Goal: Information Seeking & Learning: Find specific fact

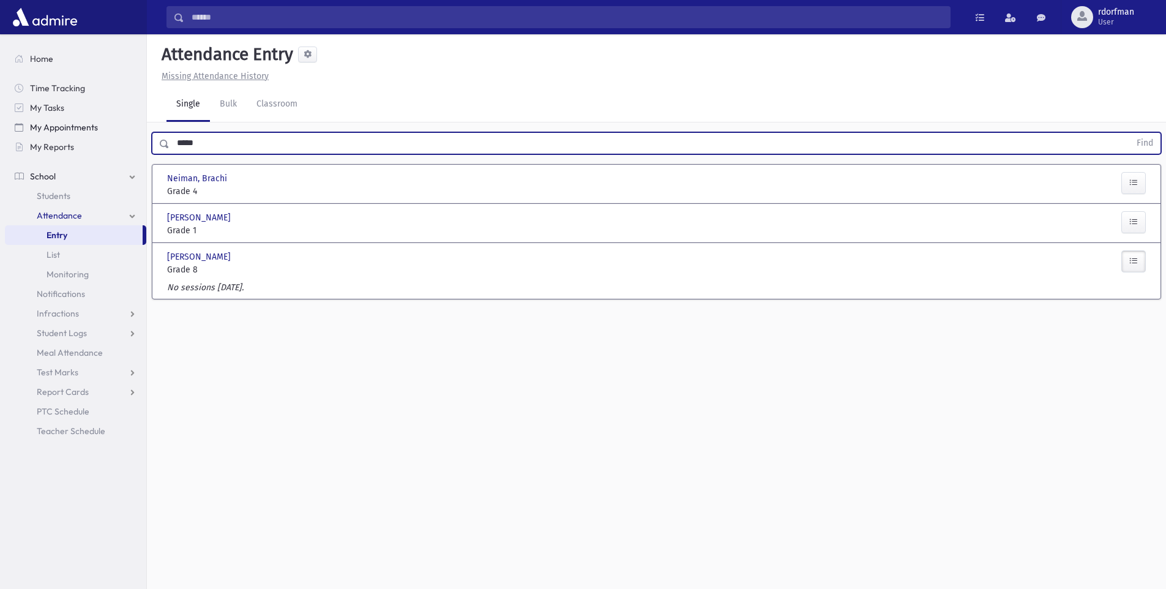
drag, startPoint x: 223, startPoint y: 134, endPoint x: 134, endPoint y: 134, distance: 88.7
click at [134, 134] on div "Search Results Students" at bounding box center [583, 308] width 1166 height 616
type input "*******"
click at [1129, 133] on button "Find" at bounding box center [1144, 143] width 31 height 21
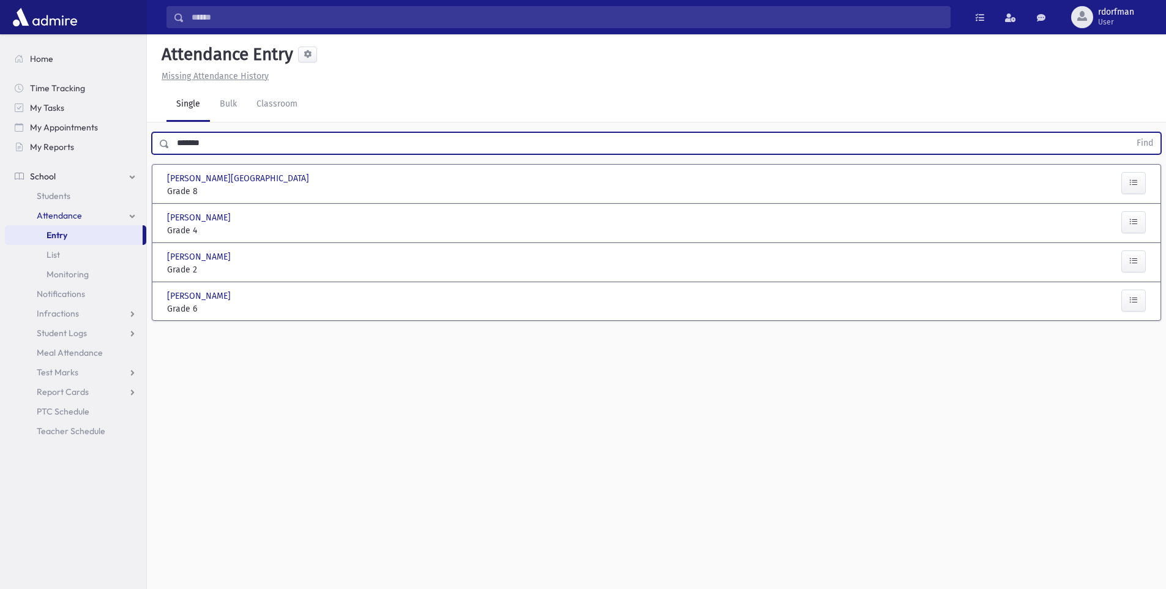
click at [42, 173] on span "School" at bounding box center [43, 176] width 26 height 11
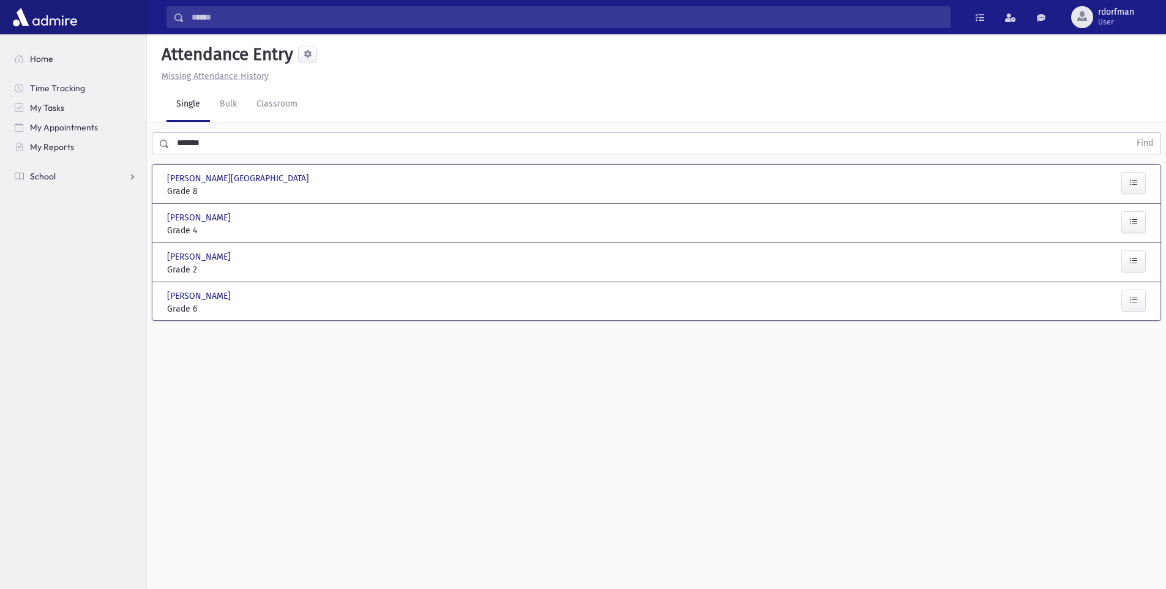
click at [40, 171] on span "School" at bounding box center [43, 176] width 26 height 11
click at [56, 190] on span "Students" at bounding box center [54, 195] width 34 height 11
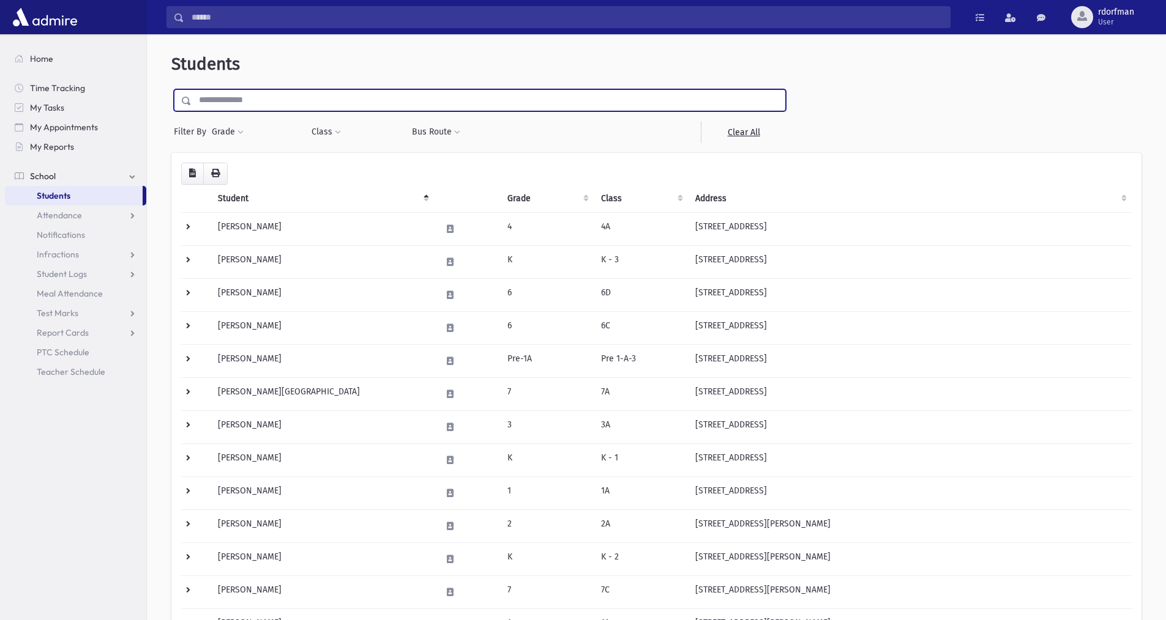
drag, startPoint x: 229, startPoint y: 101, endPoint x: 238, endPoint y: 2, distance: 99.5
click at [227, 95] on input "text" at bounding box center [488, 100] width 593 height 22
type input "*******"
click at [171, 89] on input "submit" at bounding box center [188, 97] width 34 height 17
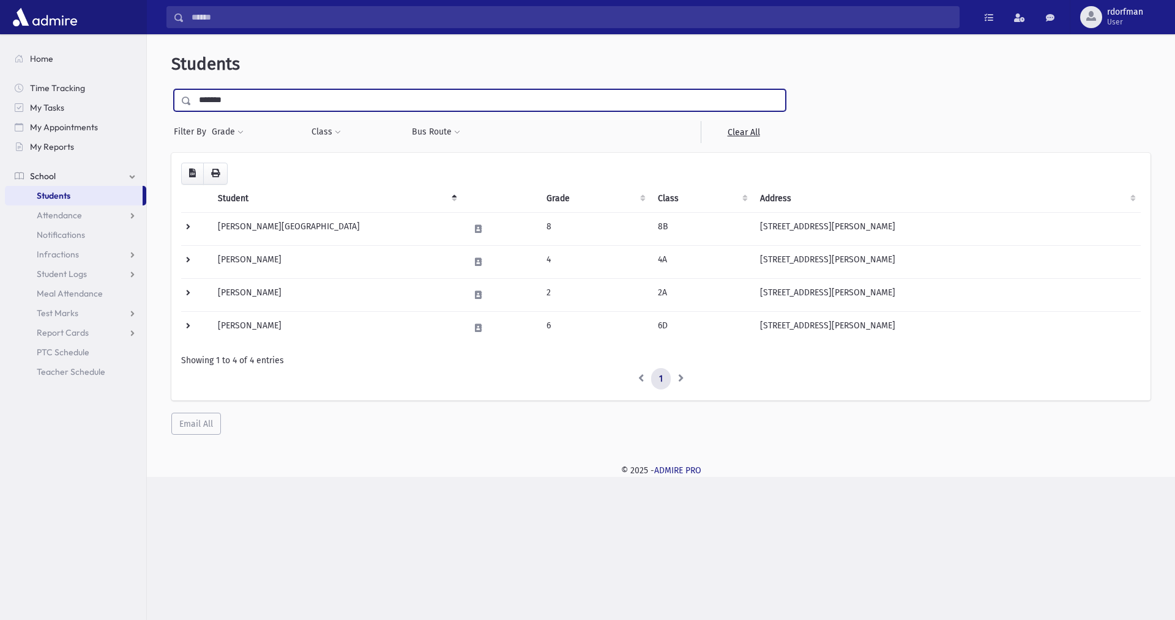
drag, startPoint x: 190, startPoint y: 87, endPoint x: 177, endPoint y: 86, distance: 12.9
click at [177, 86] on div "Students ******* Filter By Grade * ****** * * * * * * * * Filter Class ***** **…" at bounding box center [661, 244] width 1018 height 411
type input "*******"
click at [171, 89] on input "submit" at bounding box center [188, 97] width 34 height 17
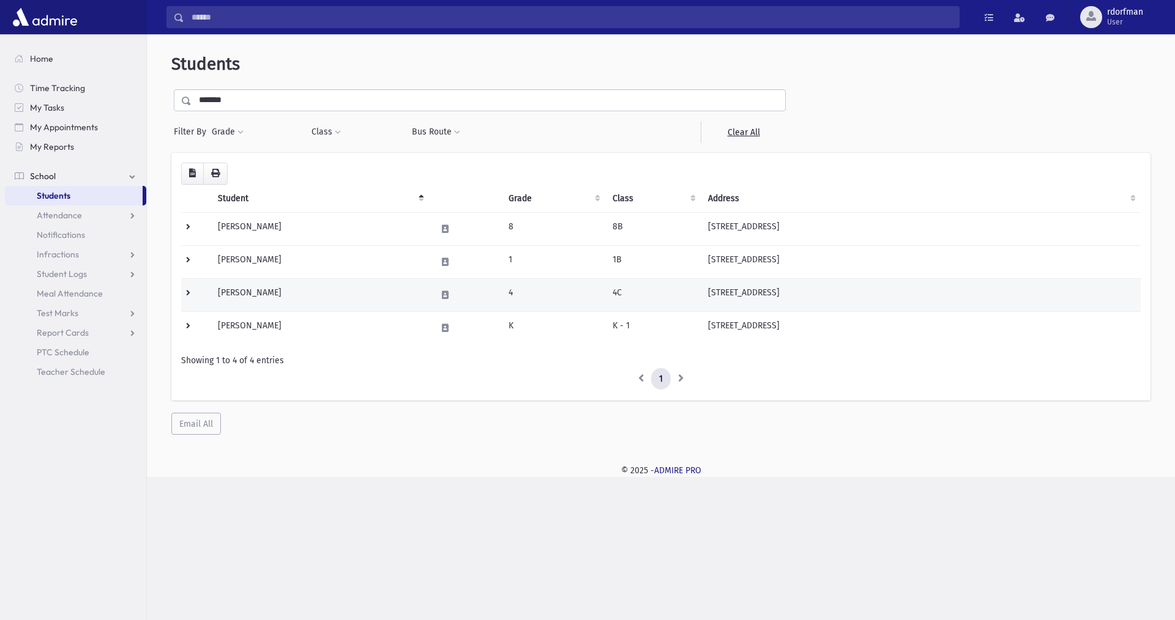
click at [738, 289] on td "12 Denoyelle Circle Garnerville, NY 10923" at bounding box center [921, 294] width 440 height 33
click at [523, 295] on td "4" at bounding box center [553, 294] width 104 height 33
click at [502, 294] on td "4" at bounding box center [553, 294] width 104 height 33
click at [398, 296] on td "Grohman, Miri" at bounding box center [319, 294] width 218 height 33
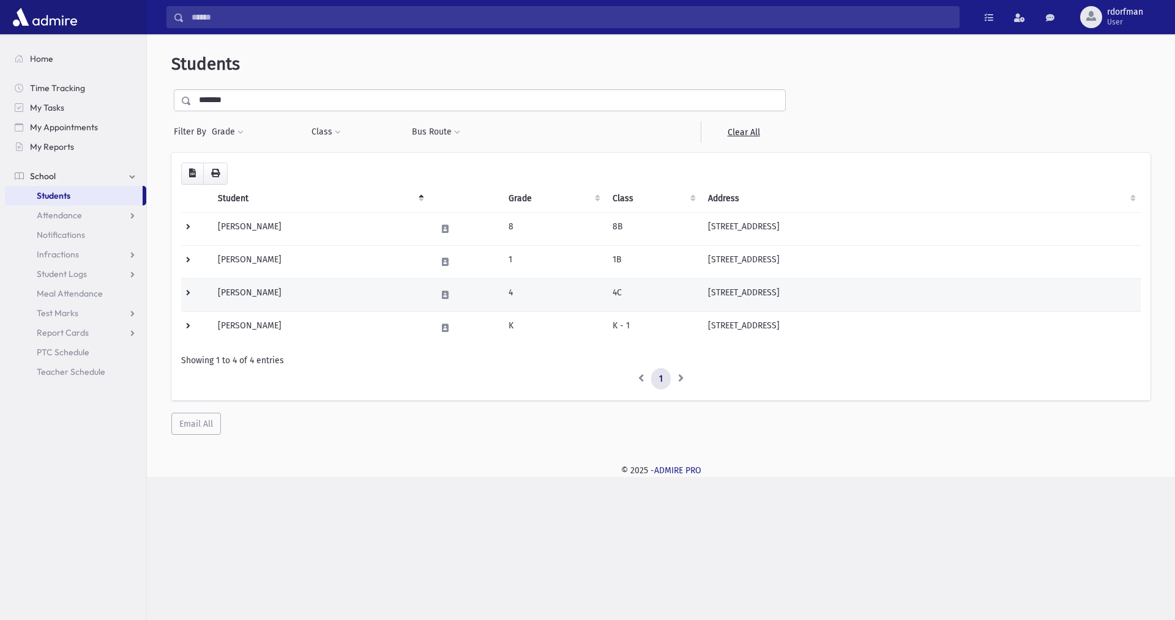
click at [398, 296] on td "Grohman, Miri" at bounding box center [319, 294] width 218 height 33
click at [245, 297] on td "Grohman, Miri" at bounding box center [319, 294] width 218 height 33
click at [254, 302] on td "Grohman, Miri" at bounding box center [319, 294] width 218 height 33
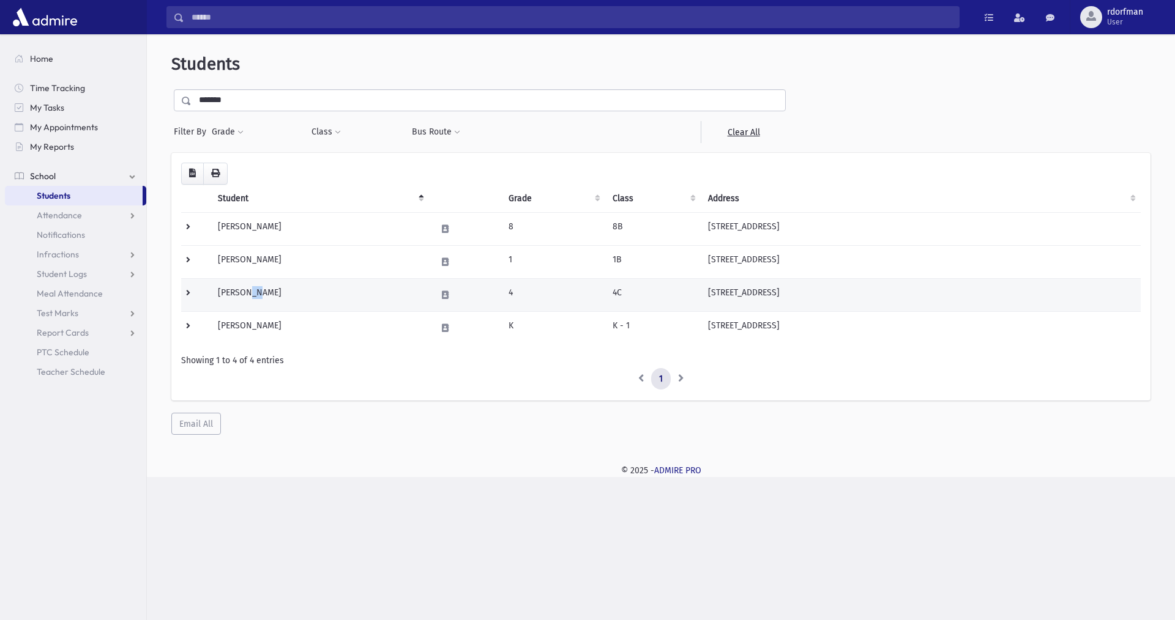
click at [254, 302] on td "Grohman, Miri" at bounding box center [319, 294] width 218 height 33
click at [187, 295] on td at bounding box center [195, 294] width 29 height 33
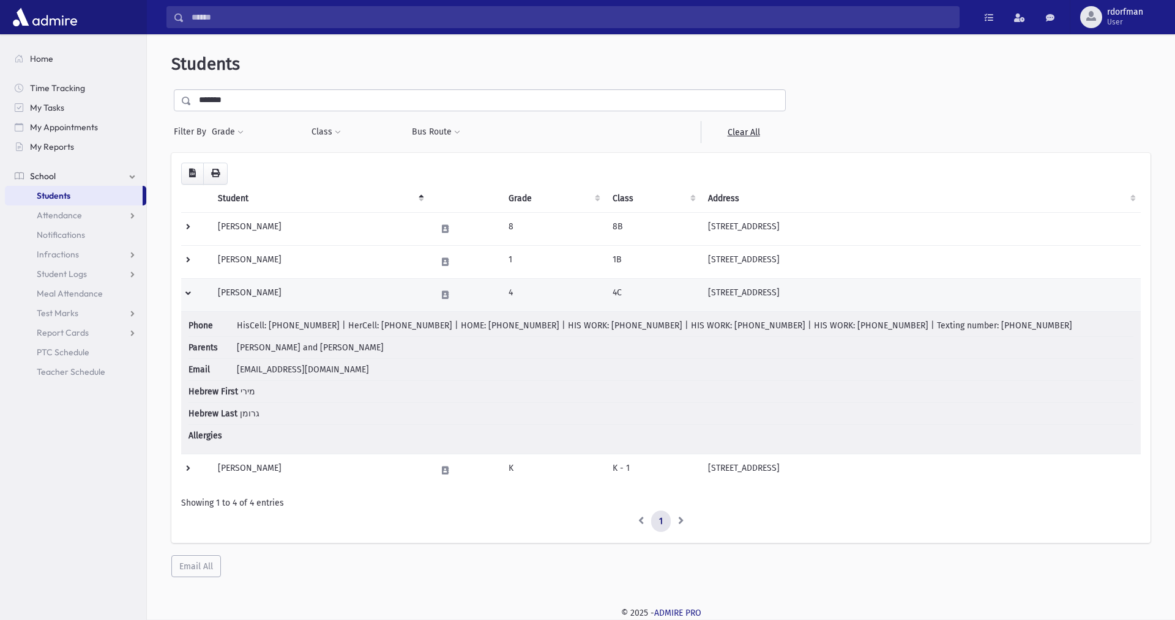
click at [185, 294] on td at bounding box center [195, 294] width 29 height 33
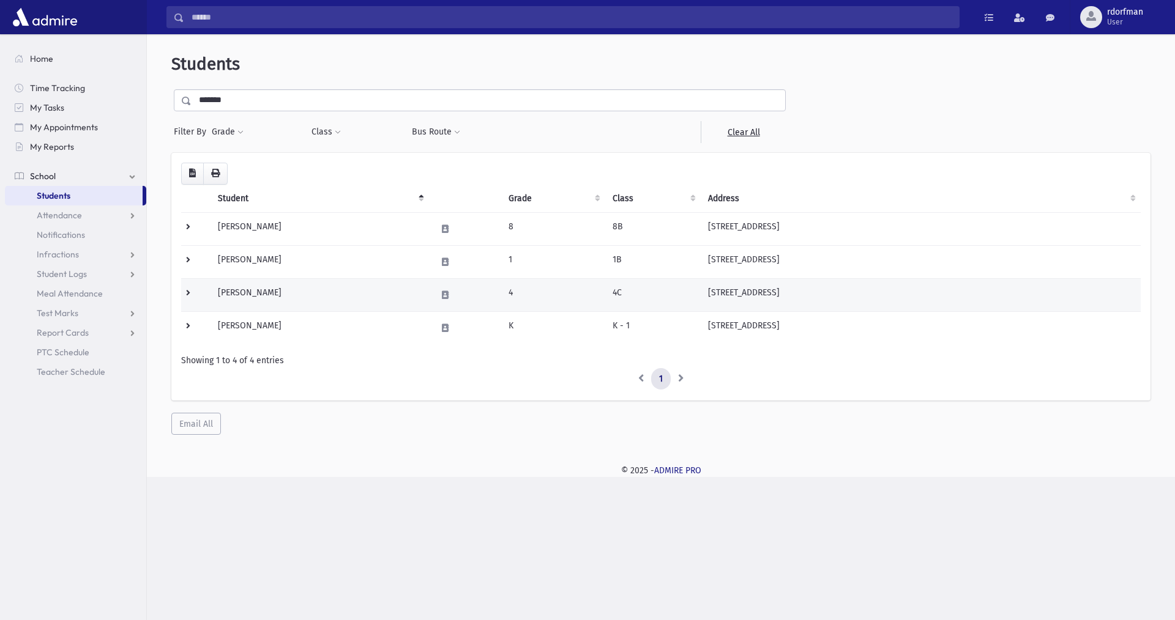
click at [185, 294] on td at bounding box center [195, 294] width 29 height 33
